Goal: Transaction & Acquisition: Book appointment/travel/reservation

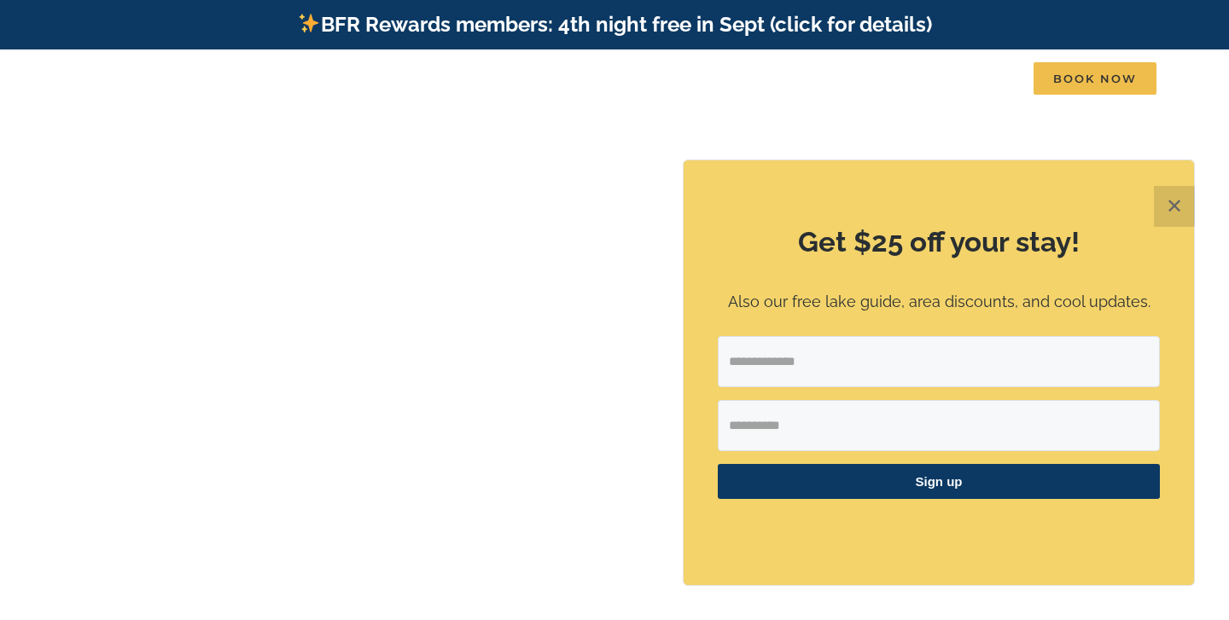
click at [1167, 213] on button "✕" at bounding box center [1174, 206] width 41 height 41
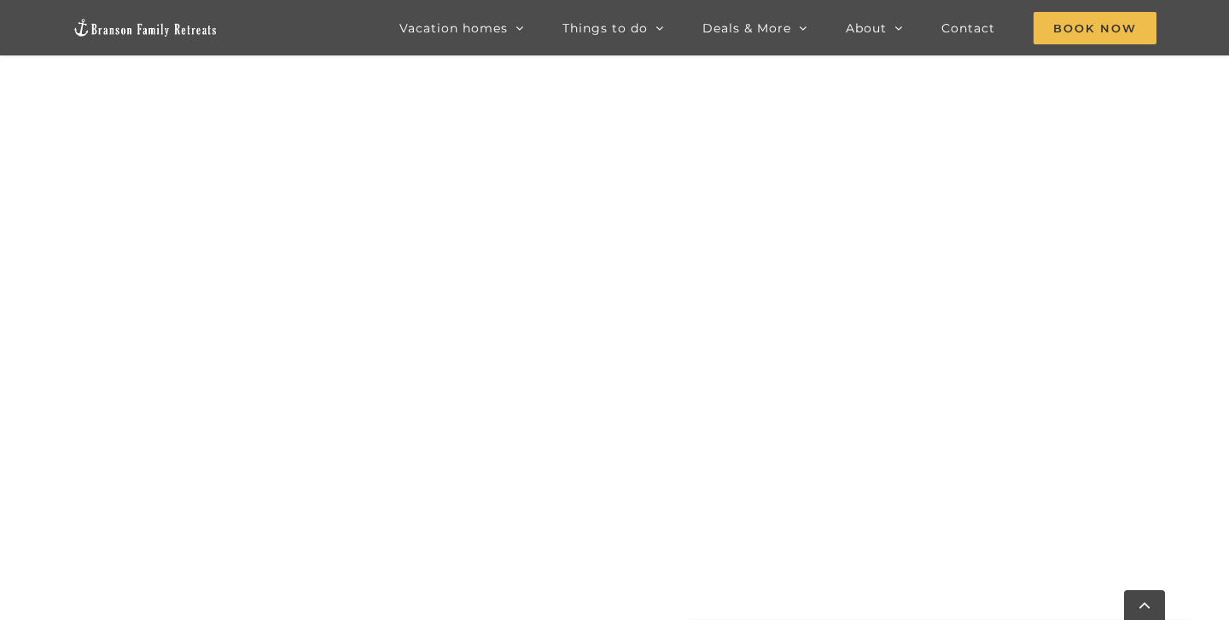
scroll to position [1141, 0]
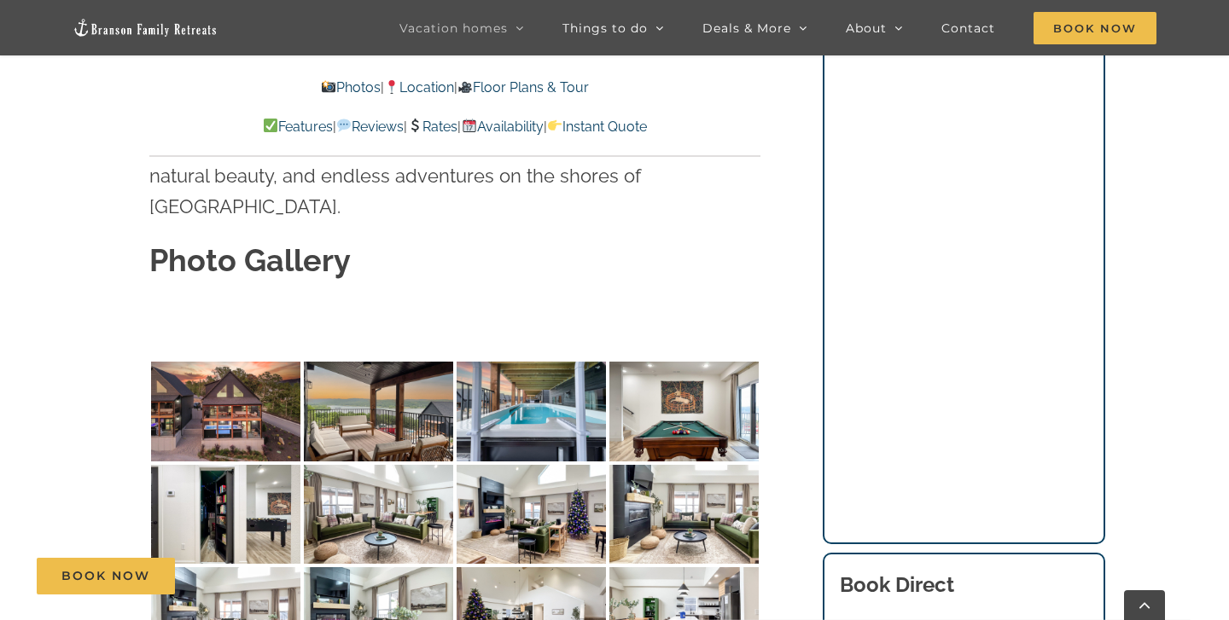
scroll to position [5055, 0]
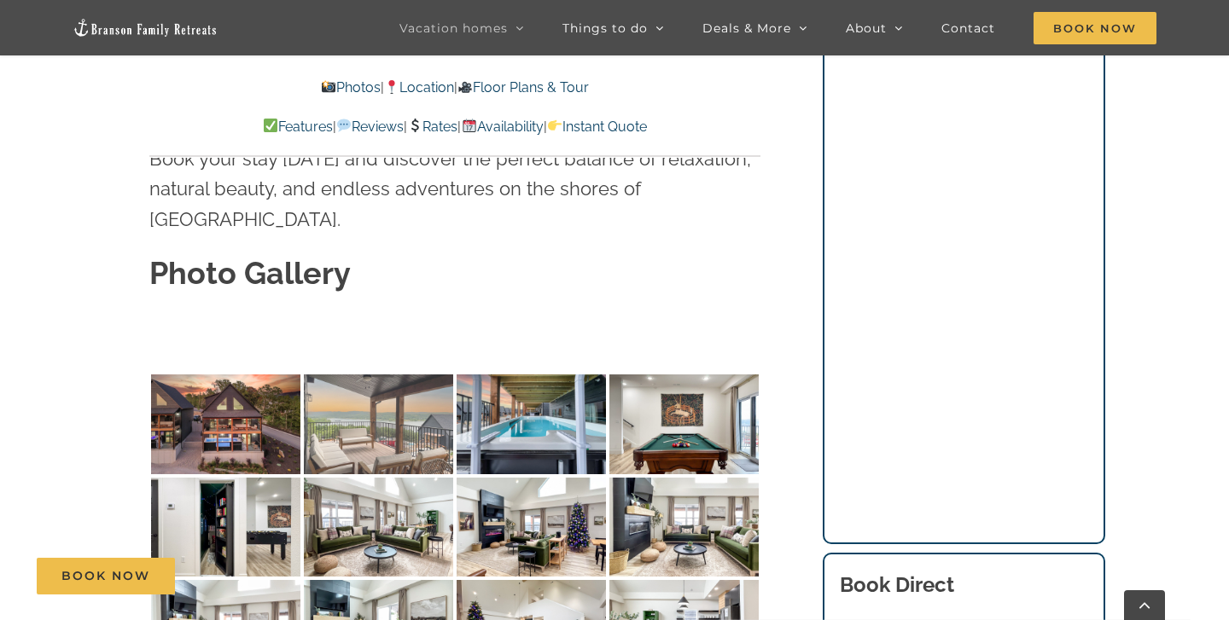
click at [363, 375] on img at bounding box center [378, 425] width 149 height 100
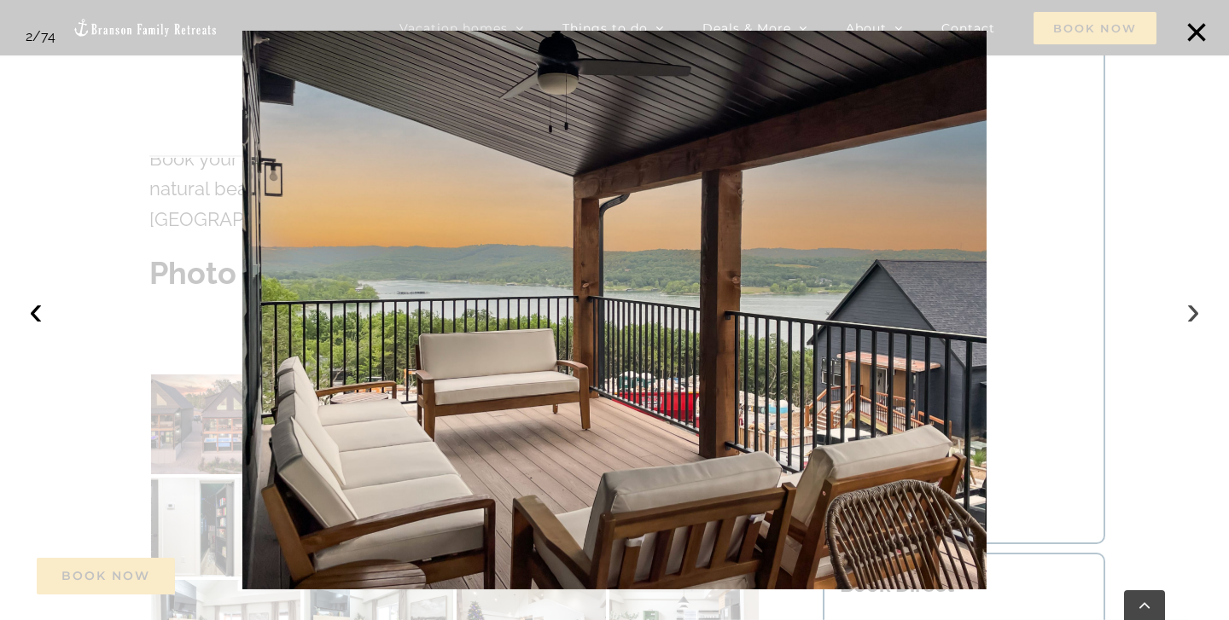
click at [1195, 305] on button "›" at bounding box center [1193, 311] width 38 height 38
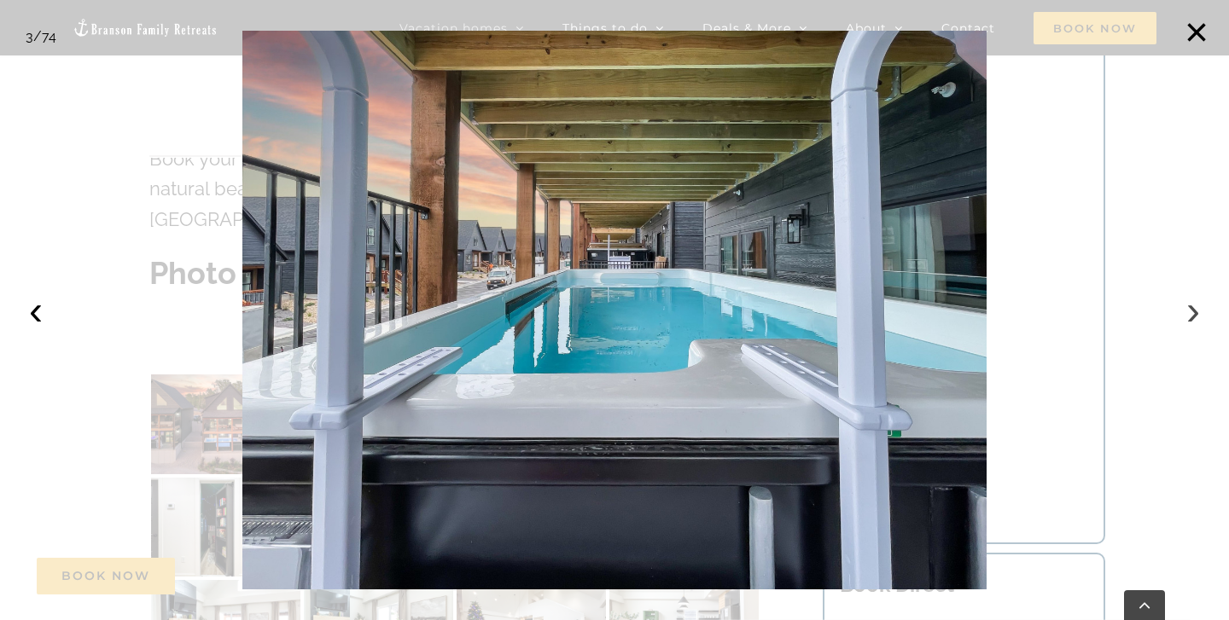
click at [1195, 305] on button "›" at bounding box center [1193, 311] width 38 height 38
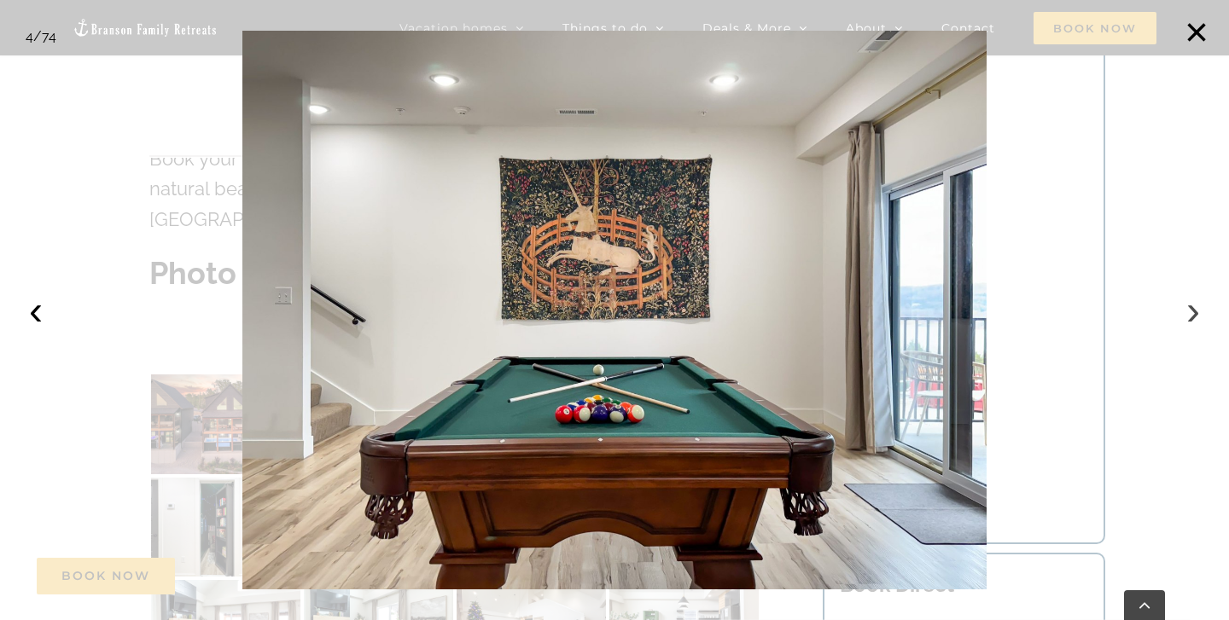
click at [1195, 305] on button "›" at bounding box center [1193, 311] width 38 height 38
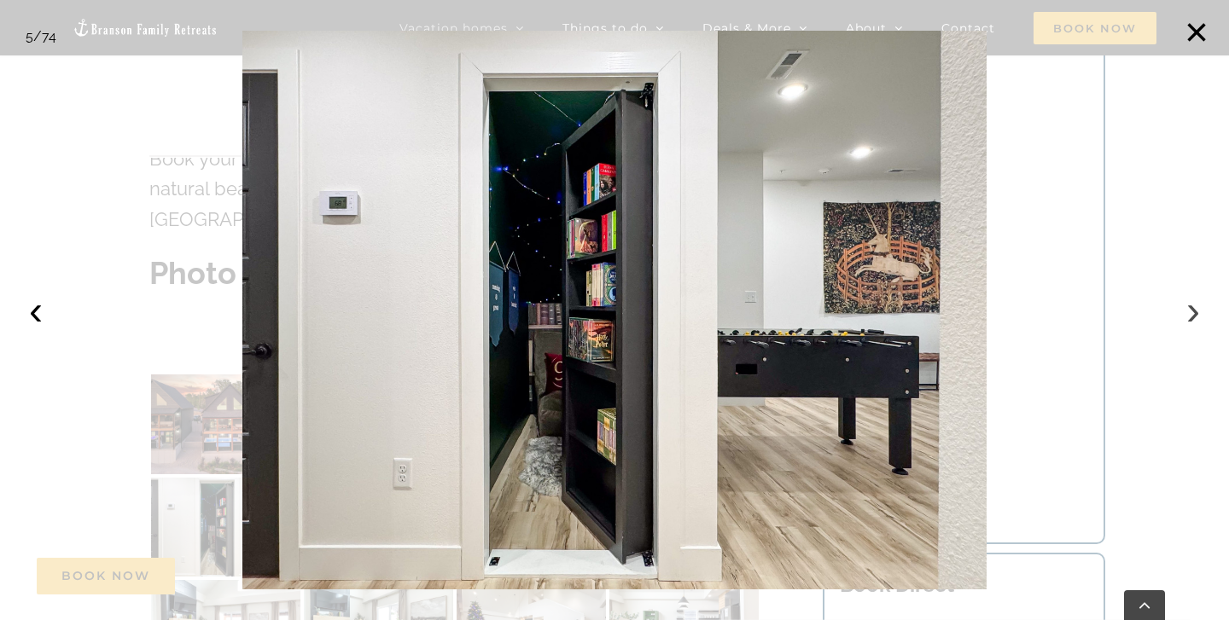
click at [1195, 305] on button "›" at bounding box center [1193, 311] width 38 height 38
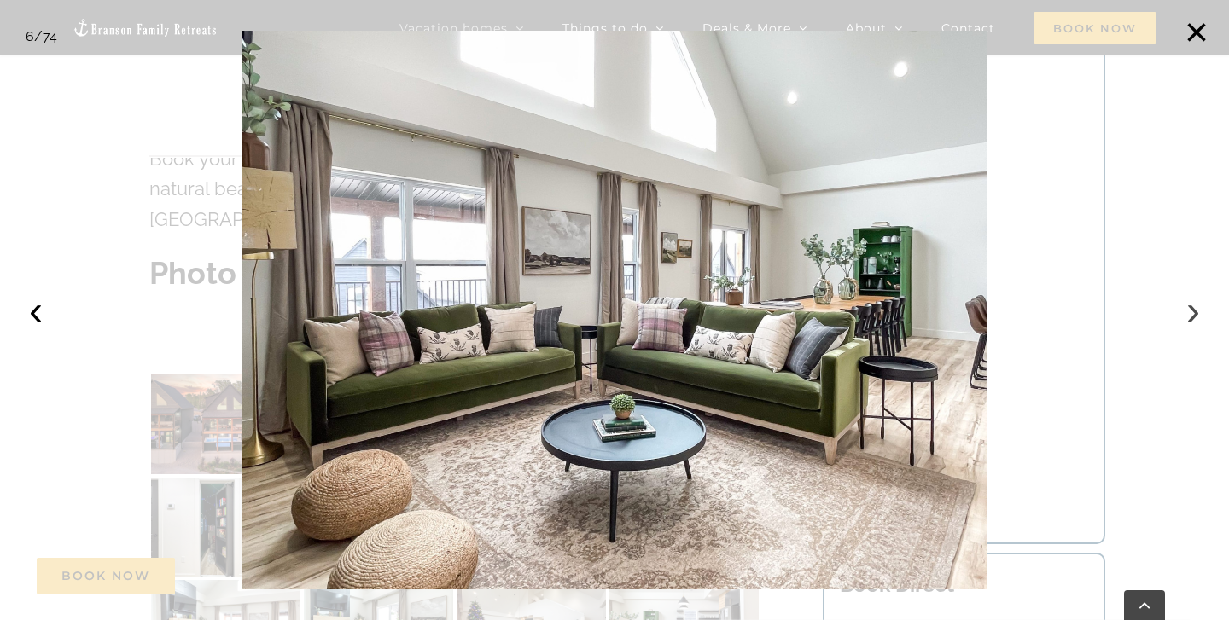
click at [1195, 305] on button "›" at bounding box center [1193, 311] width 38 height 38
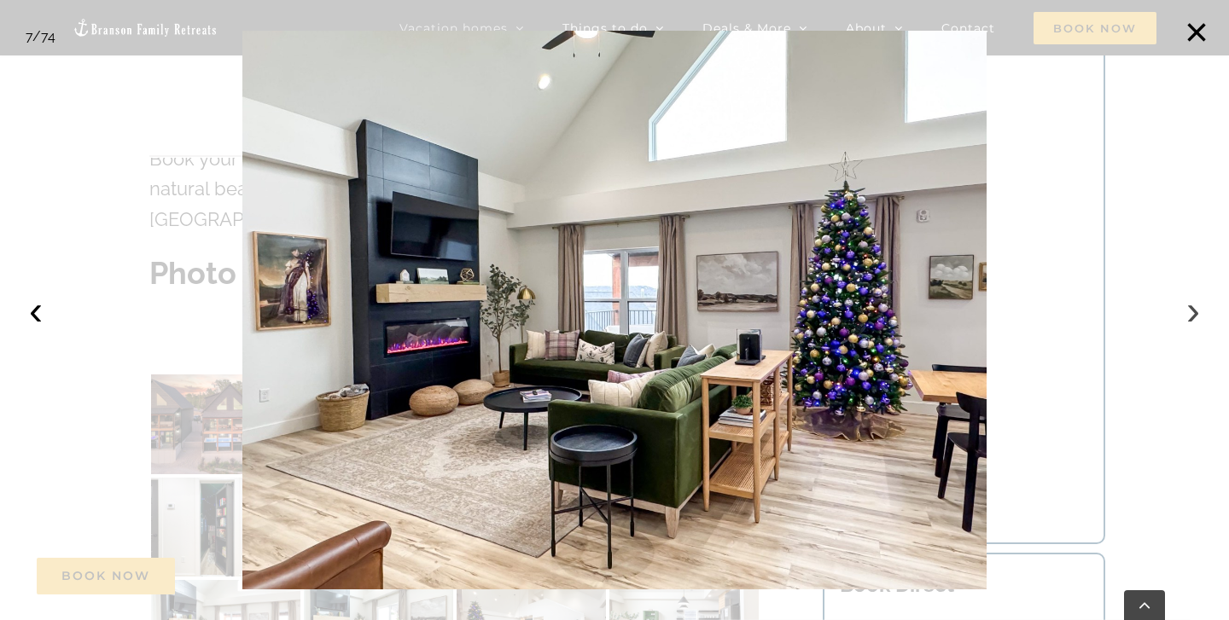
click at [1195, 305] on button "›" at bounding box center [1193, 311] width 38 height 38
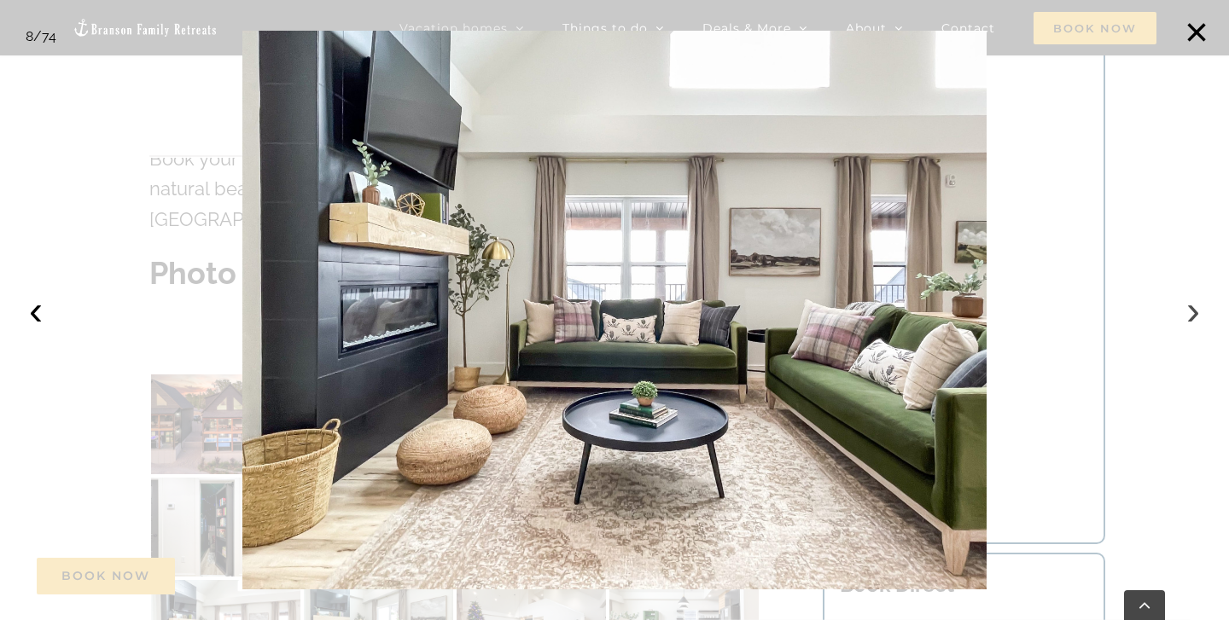
click at [1195, 305] on button "›" at bounding box center [1193, 311] width 38 height 38
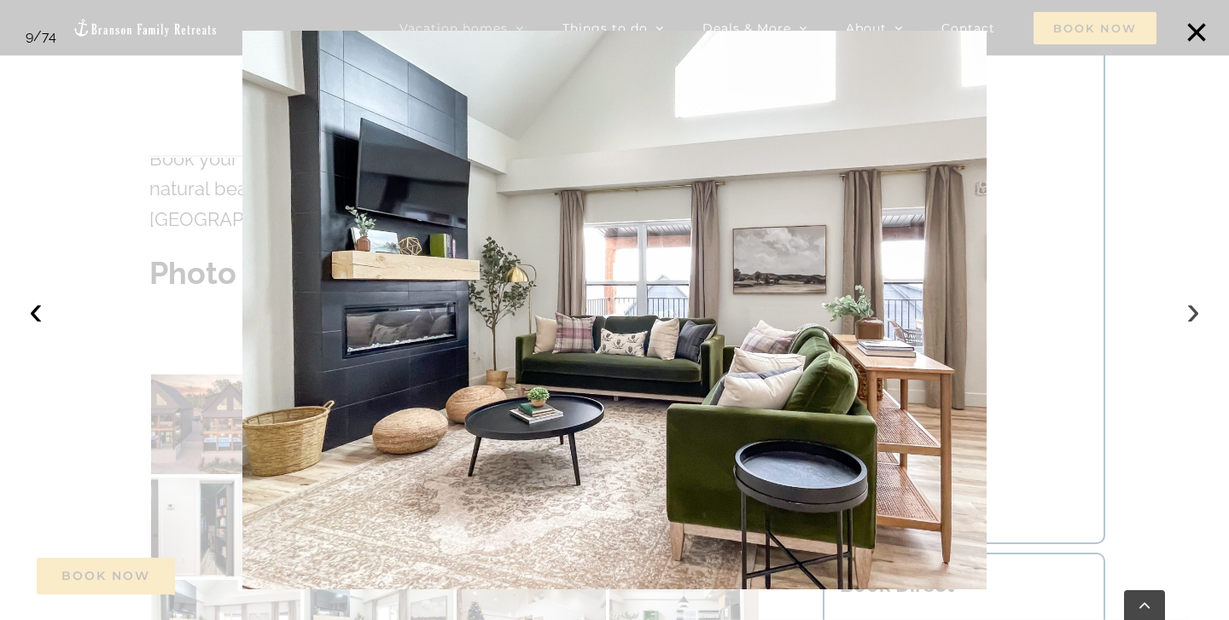
click at [1195, 305] on button "›" at bounding box center [1193, 311] width 38 height 38
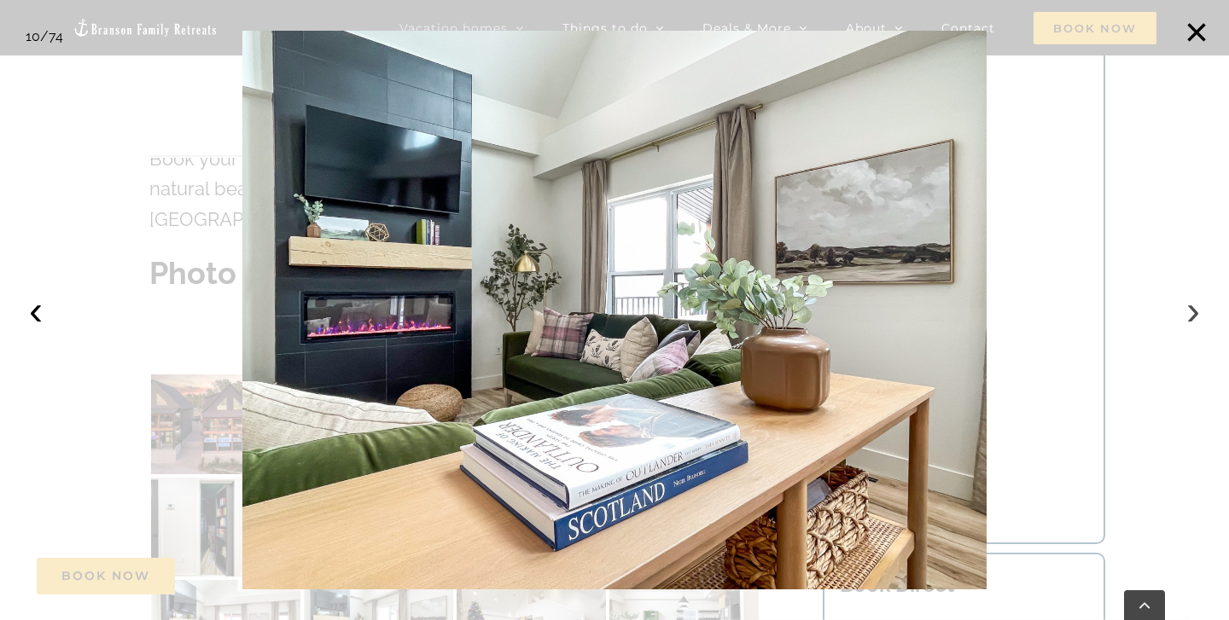
click at [1195, 305] on button "›" at bounding box center [1193, 311] width 38 height 38
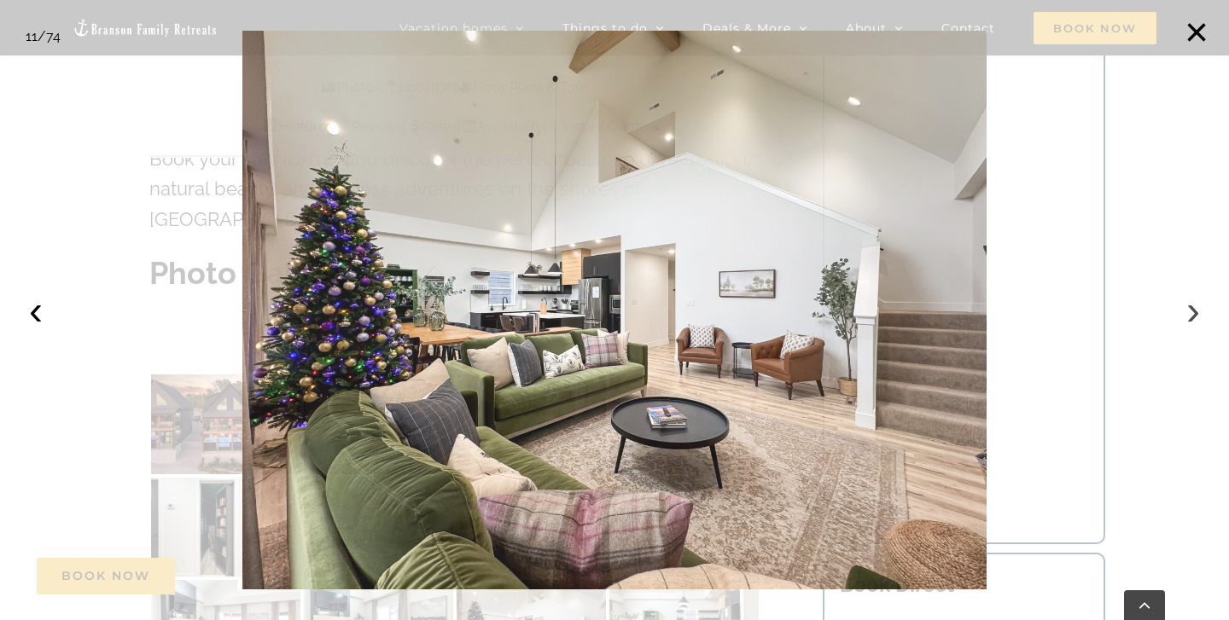
click at [1195, 305] on button "›" at bounding box center [1193, 311] width 38 height 38
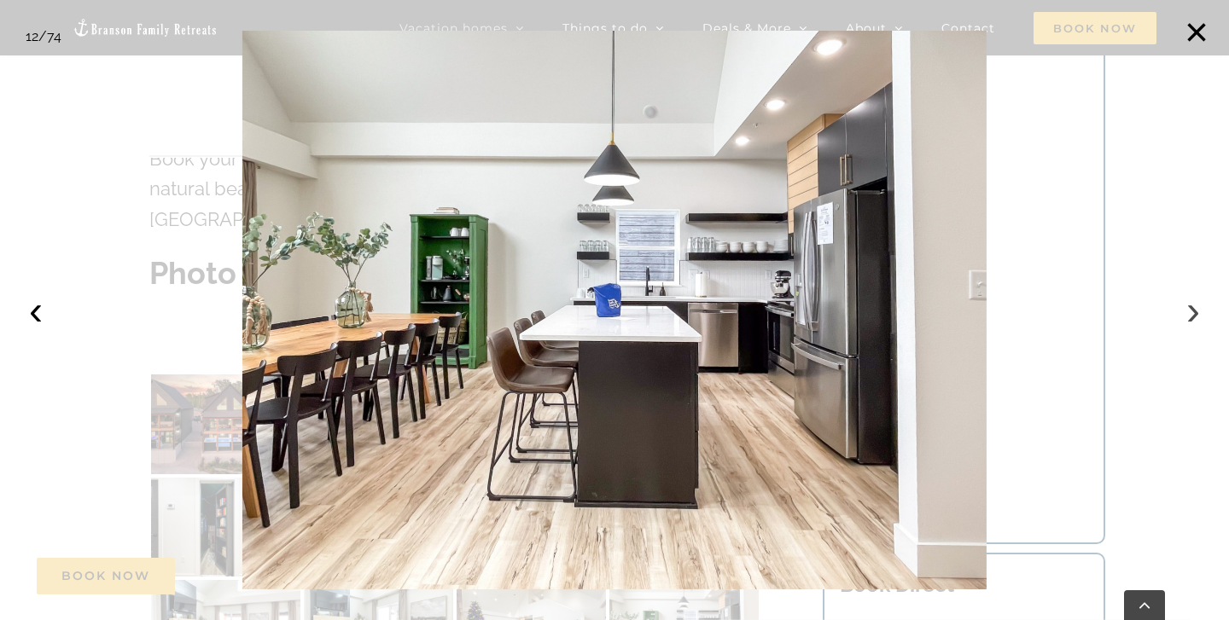
click at [1194, 305] on button "›" at bounding box center [1193, 311] width 38 height 38
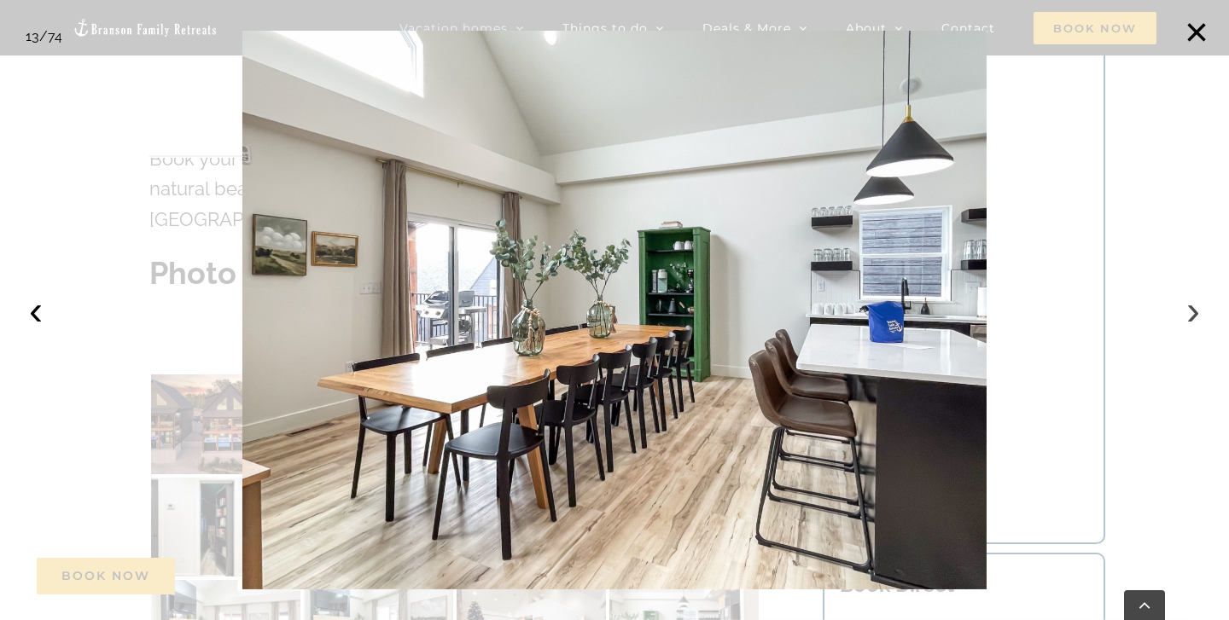
click at [1194, 305] on button "›" at bounding box center [1193, 311] width 38 height 38
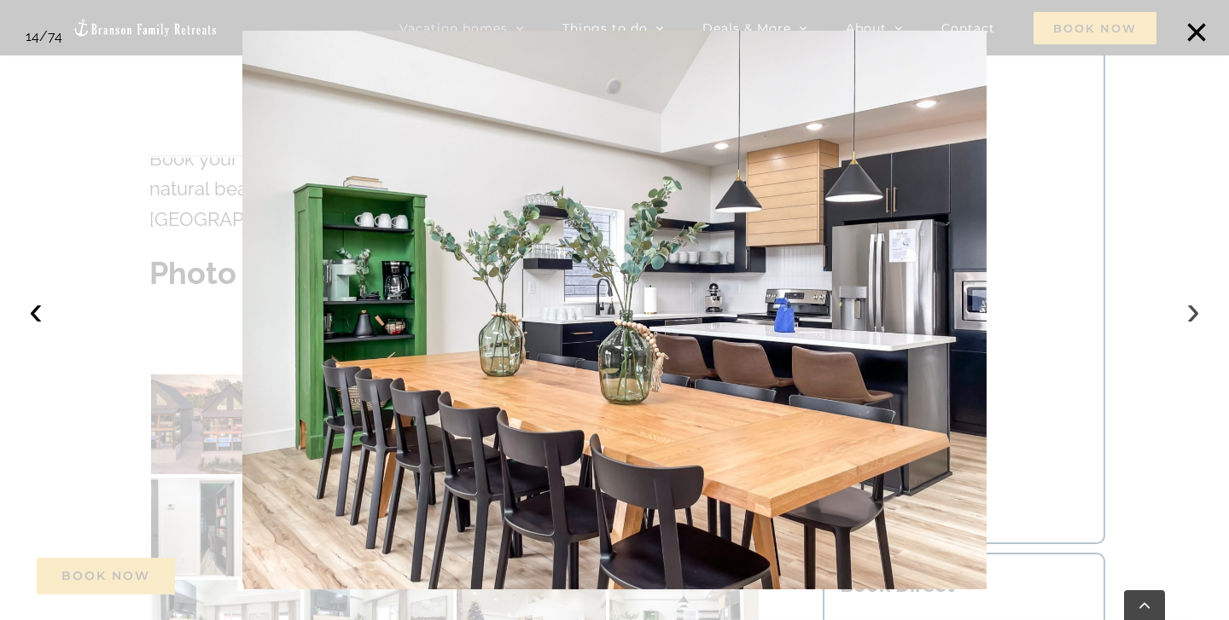
click at [1194, 305] on button "›" at bounding box center [1193, 311] width 38 height 38
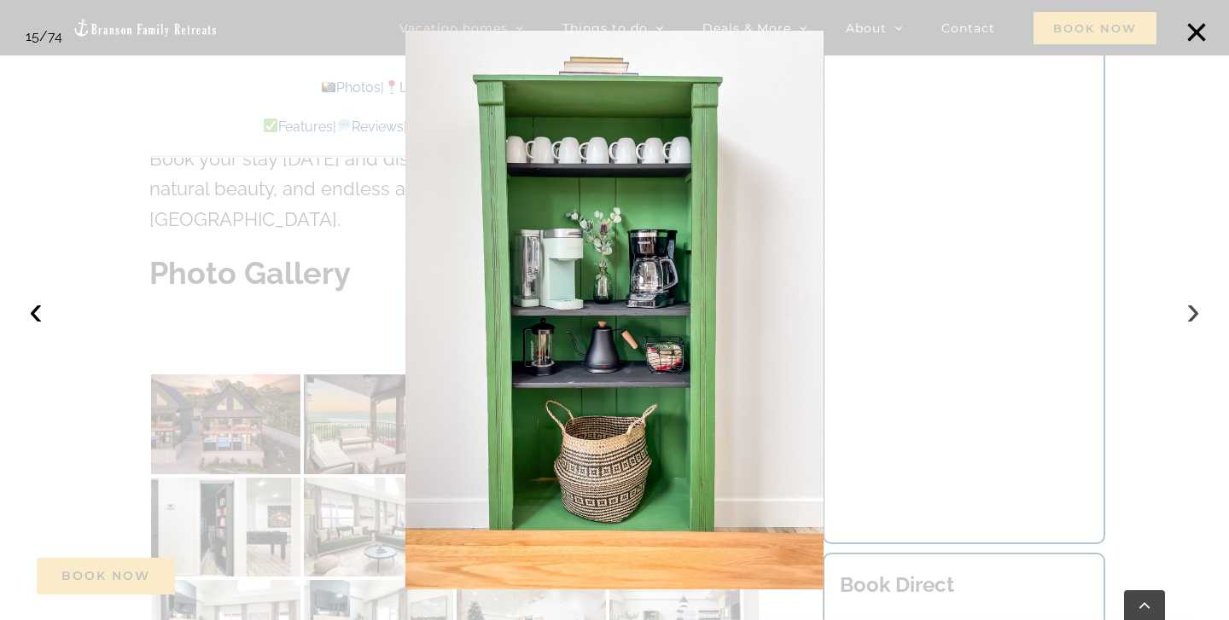
click at [1194, 305] on button "›" at bounding box center [1193, 311] width 38 height 38
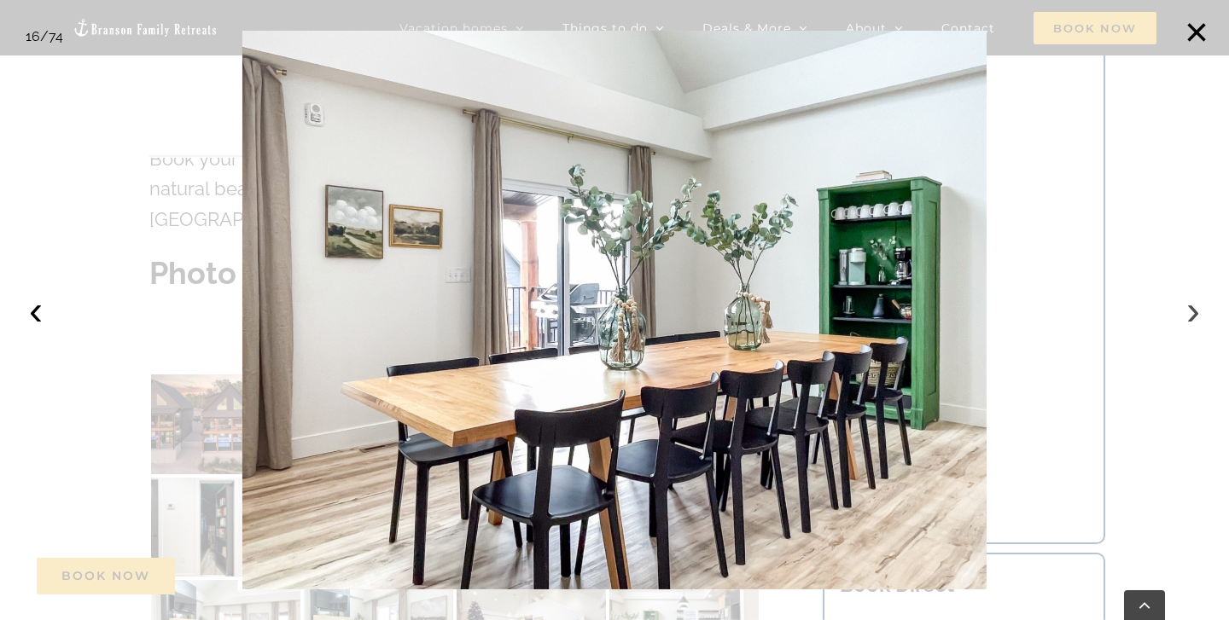
click at [1194, 305] on button "›" at bounding box center [1193, 311] width 38 height 38
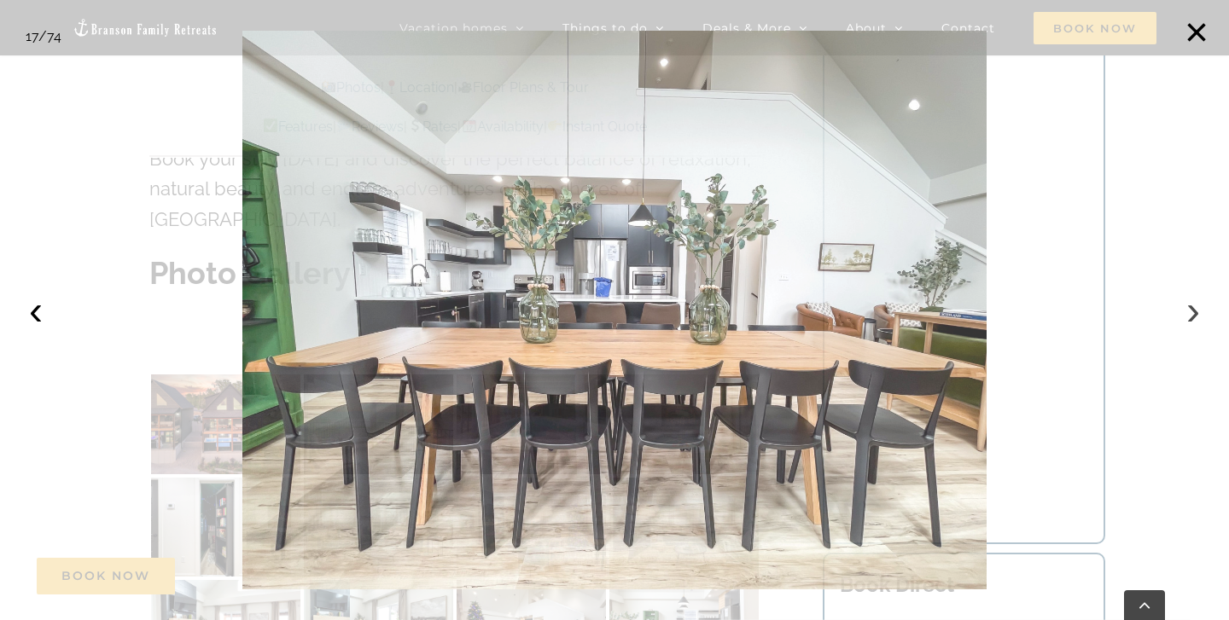
click at [1194, 305] on button "›" at bounding box center [1193, 311] width 38 height 38
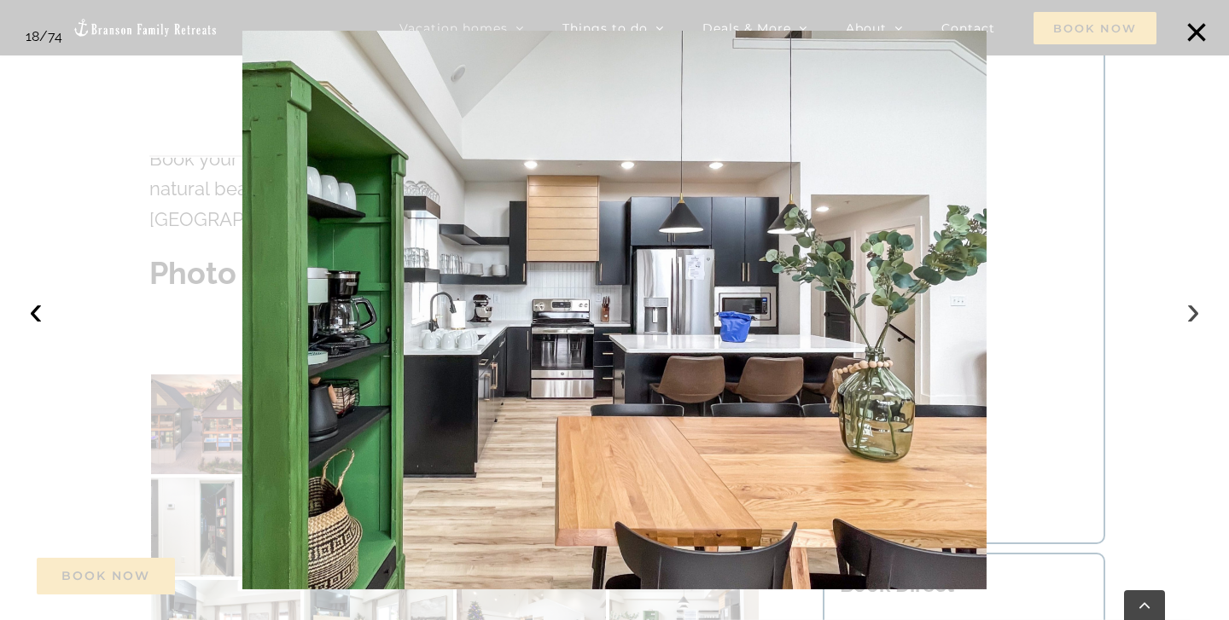
click at [1194, 305] on button "›" at bounding box center [1193, 311] width 38 height 38
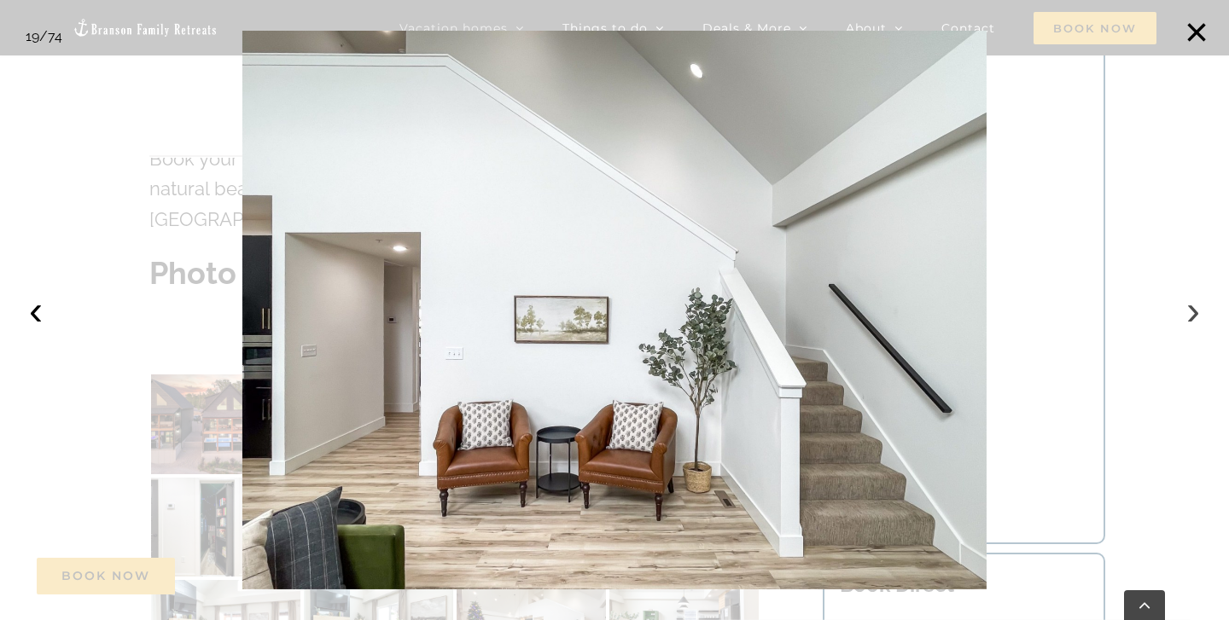
click at [1194, 305] on button "›" at bounding box center [1193, 311] width 38 height 38
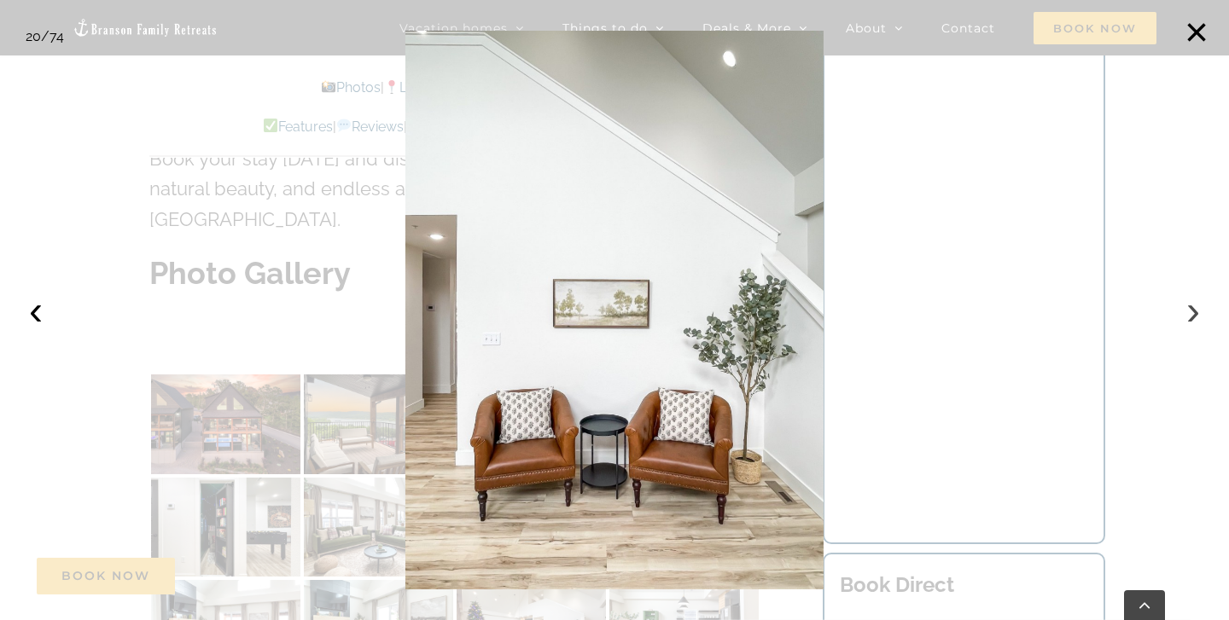
click at [1194, 307] on button "›" at bounding box center [1193, 311] width 38 height 38
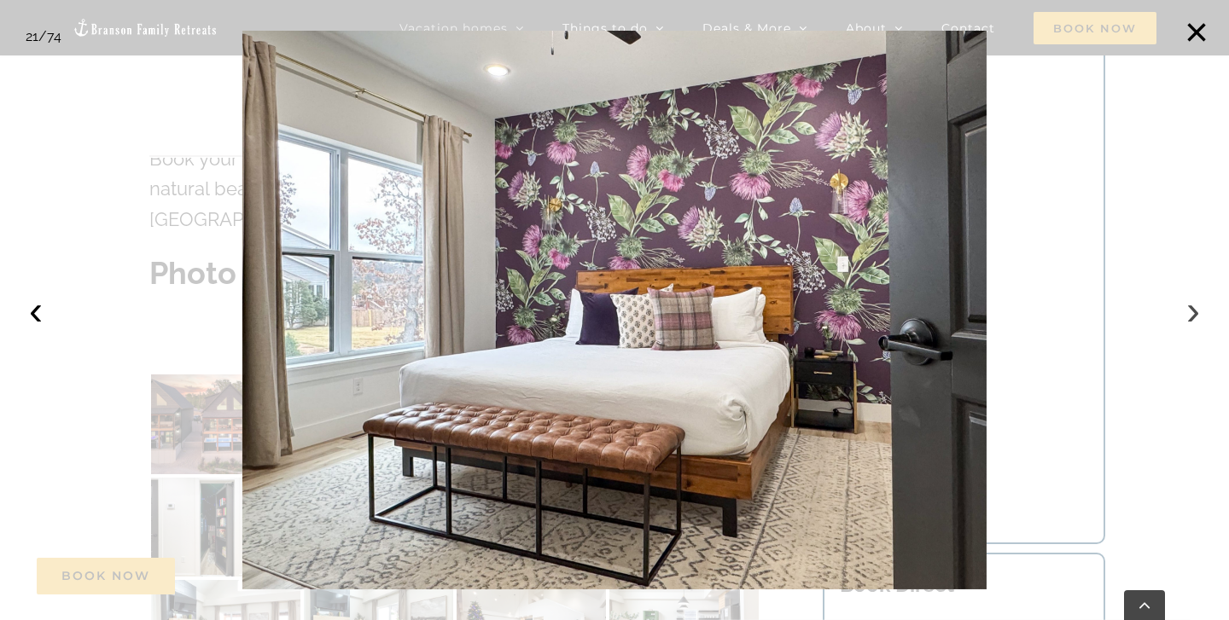
click at [1194, 307] on button "›" at bounding box center [1193, 311] width 38 height 38
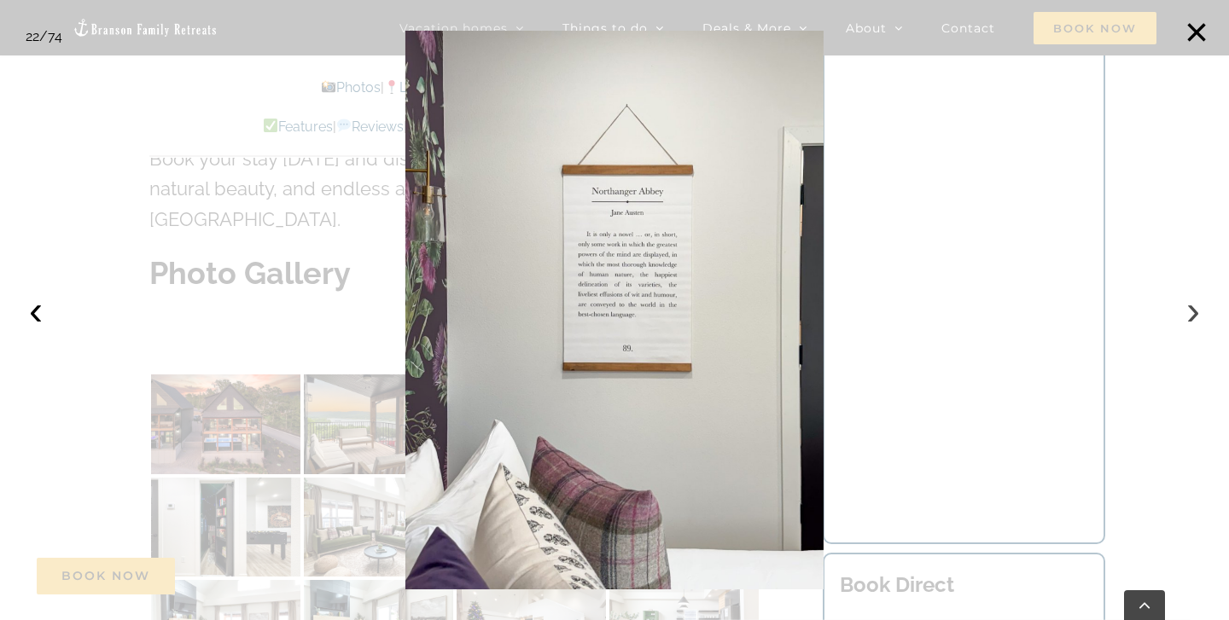
click at [1194, 307] on button "›" at bounding box center [1193, 311] width 38 height 38
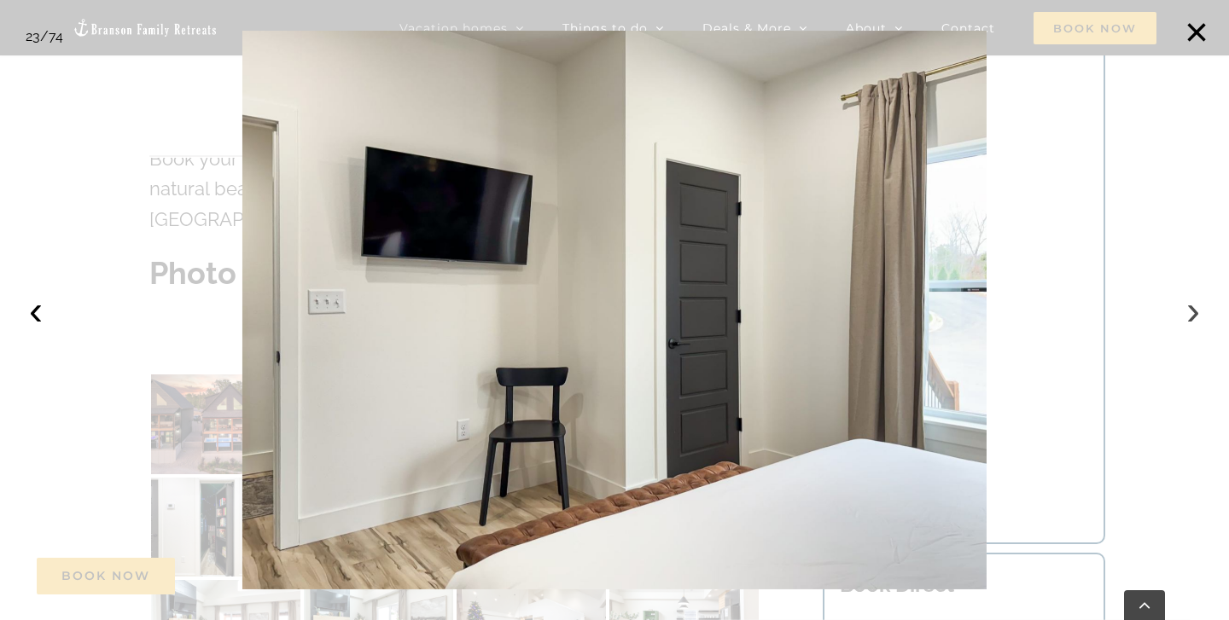
click at [1194, 307] on button "›" at bounding box center [1193, 311] width 38 height 38
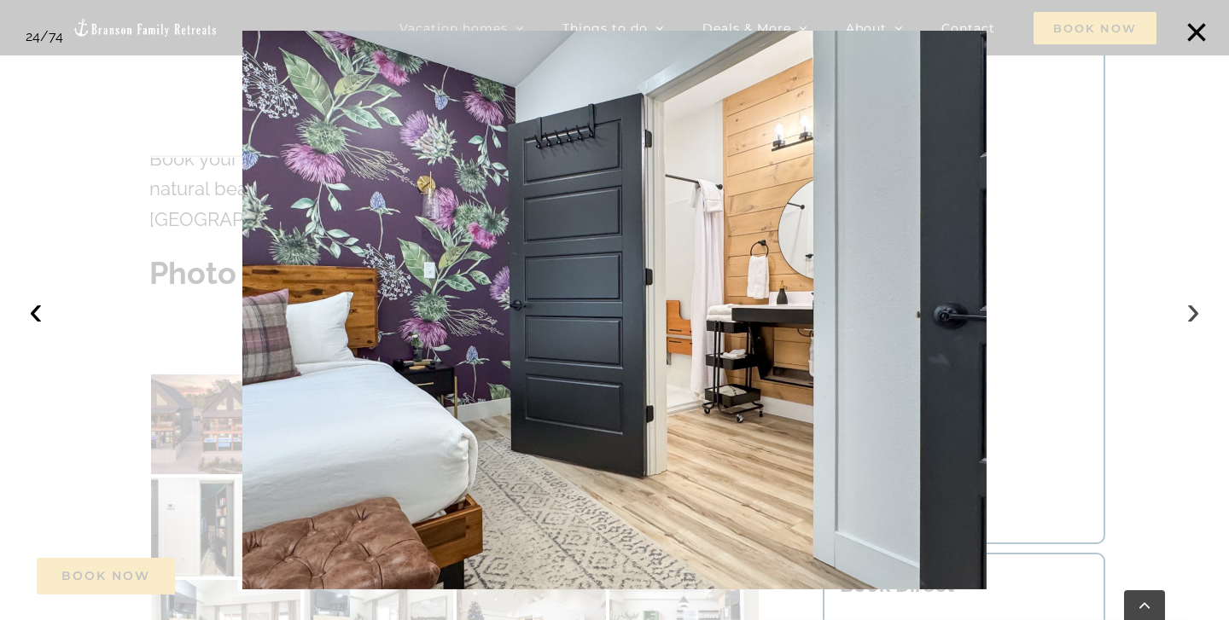
click at [1194, 307] on button "›" at bounding box center [1193, 311] width 38 height 38
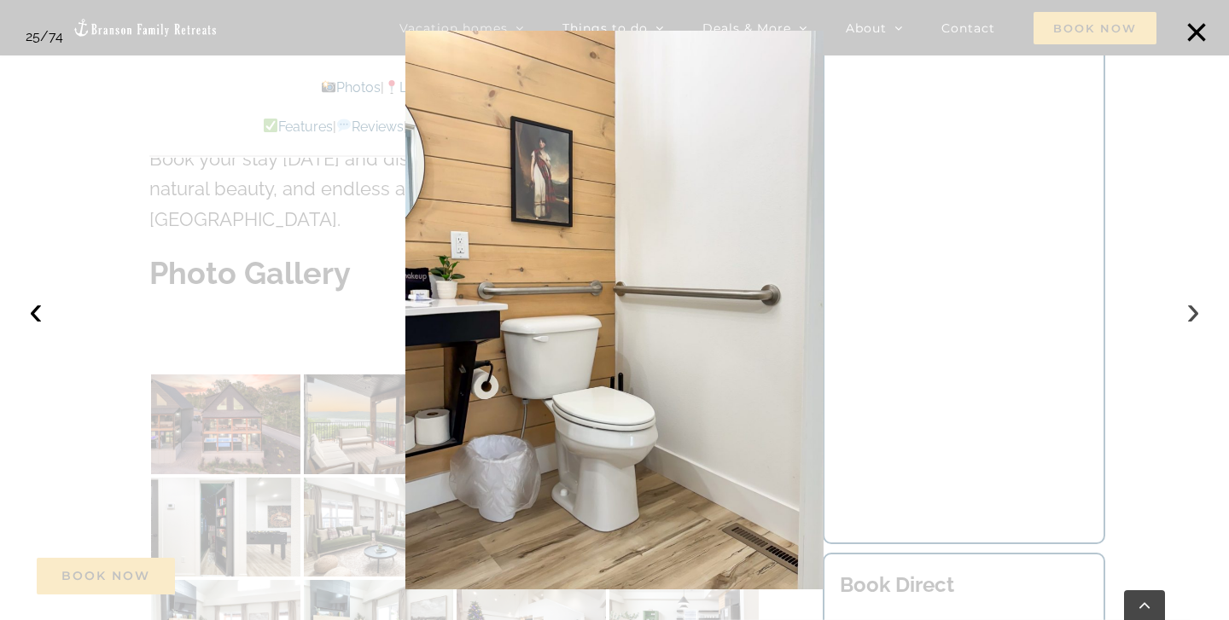
click at [1194, 307] on button "›" at bounding box center [1193, 311] width 38 height 38
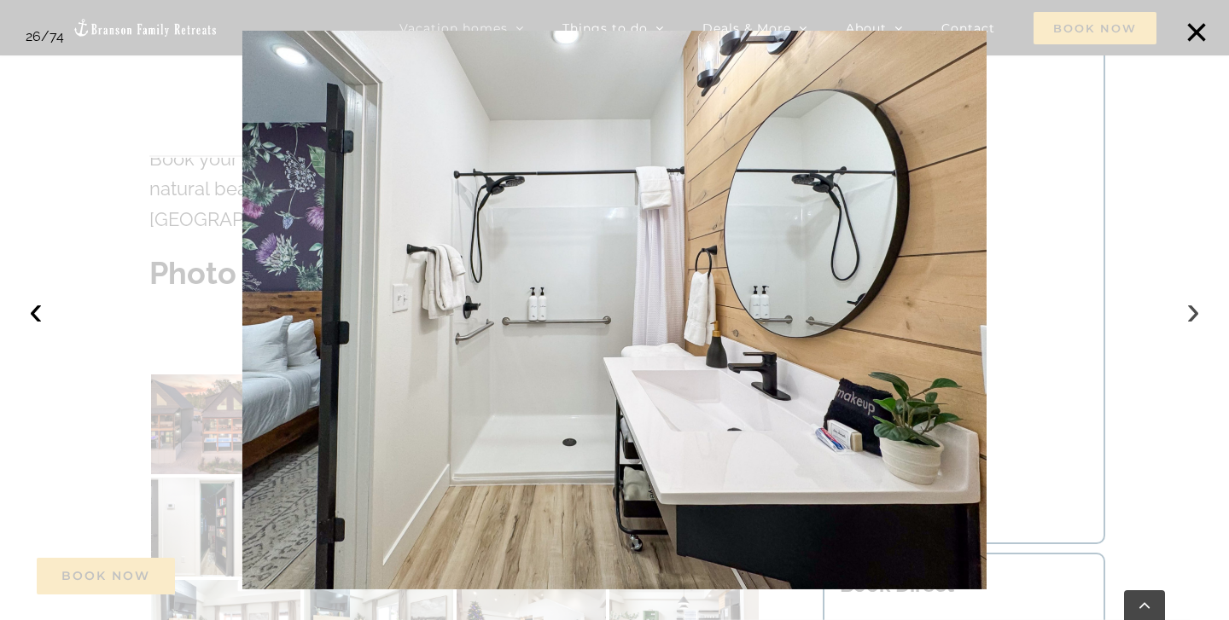
click at [1194, 307] on button "›" at bounding box center [1193, 311] width 38 height 38
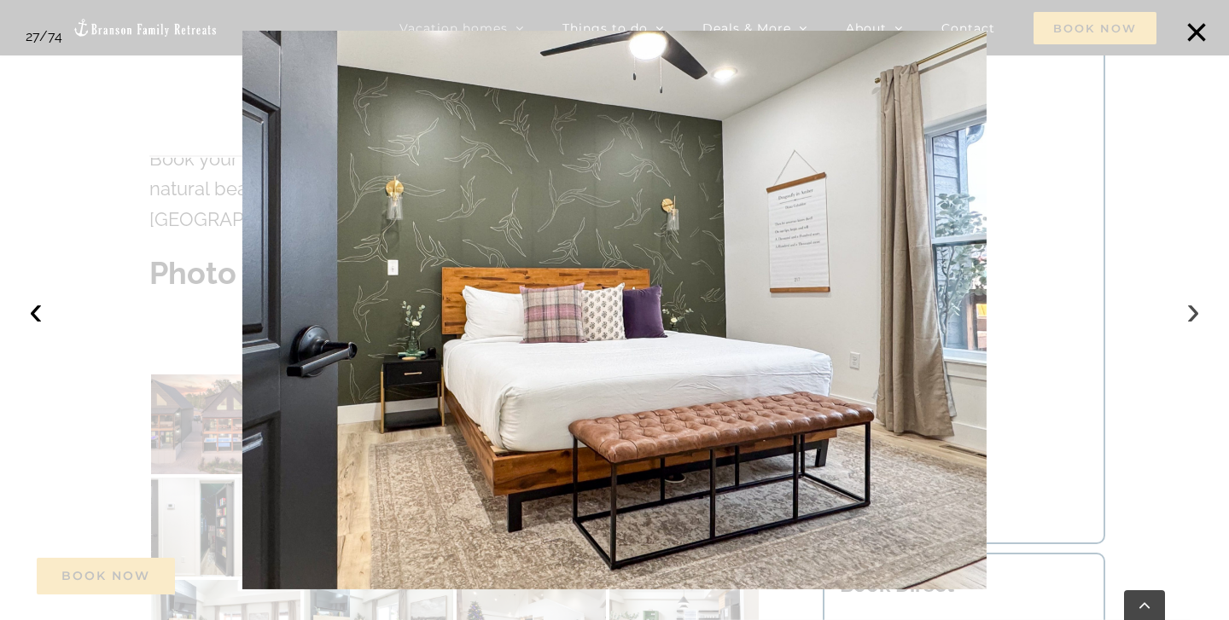
click at [1194, 307] on button "›" at bounding box center [1193, 311] width 38 height 38
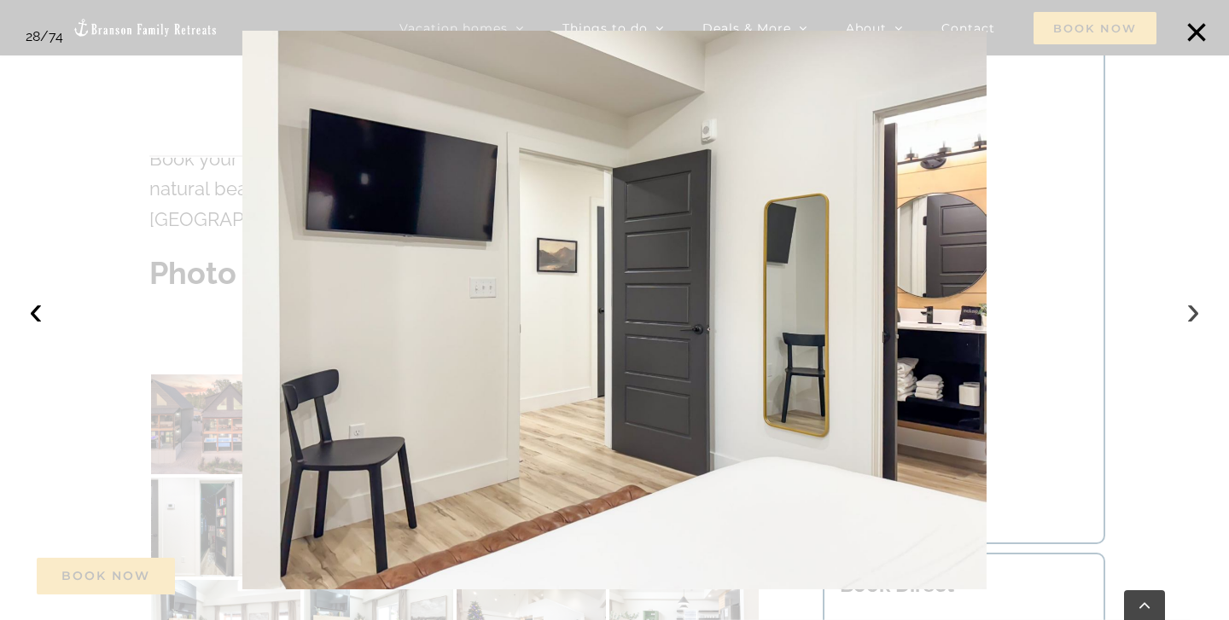
click at [1194, 307] on button "›" at bounding box center [1193, 311] width 38 height 38
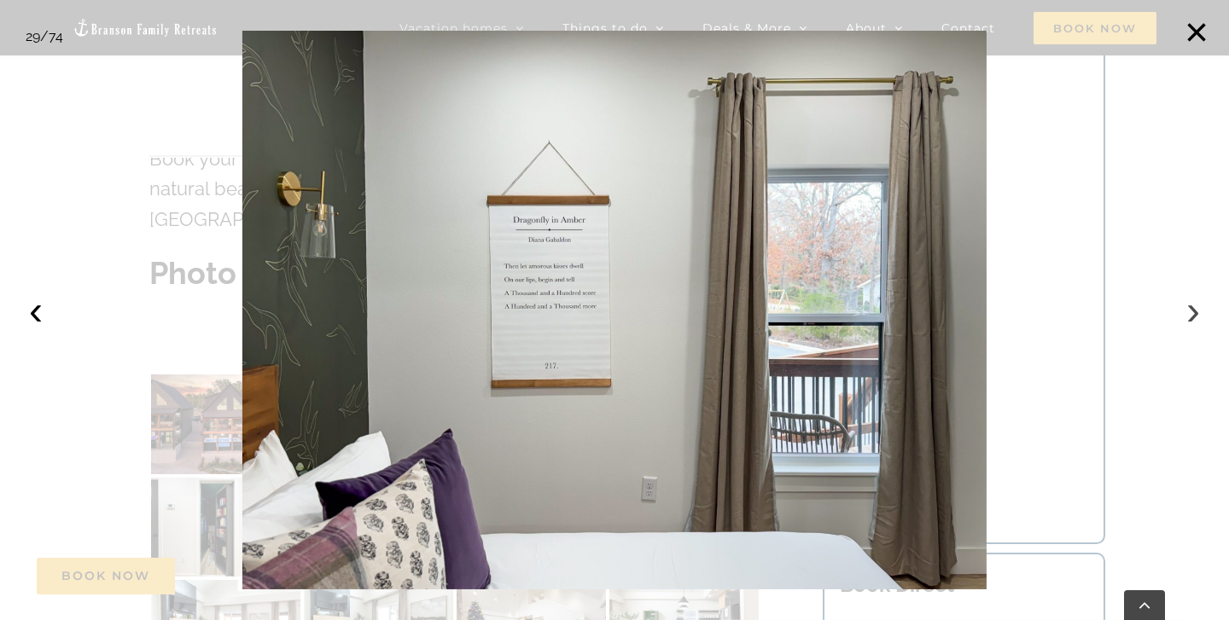
click at [1194, 307] on button "›" at bounding box center [1193, 311] width 38 height 38
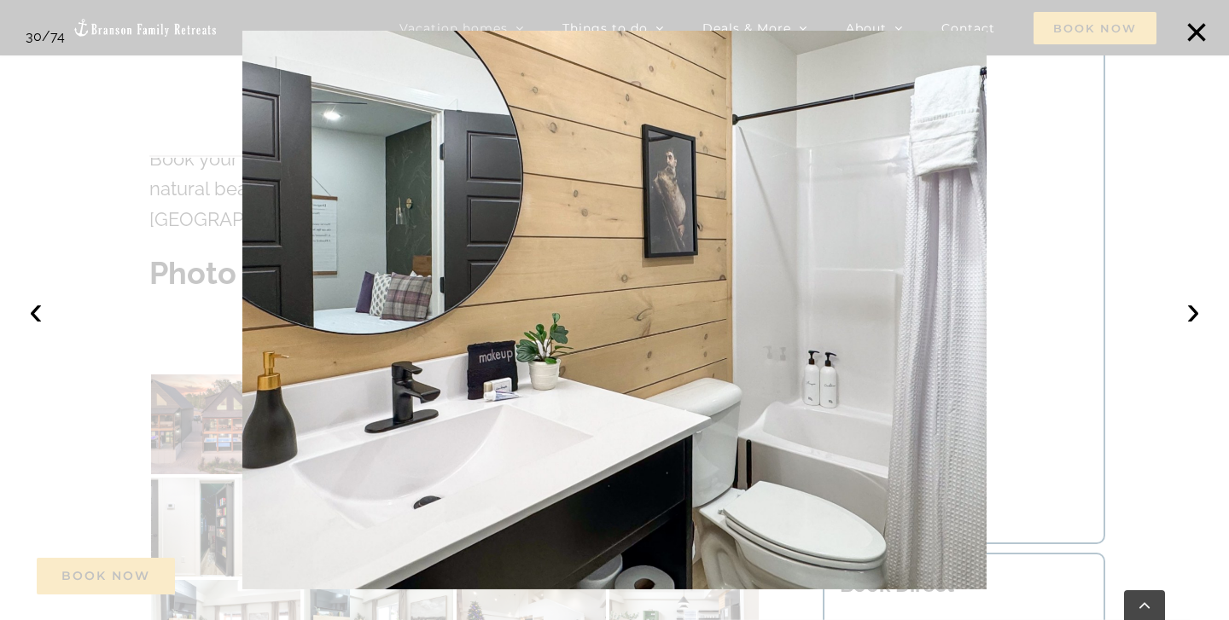
click at [124, 298] on div at bounding box center [614, 310] width 1229 height 620
